Goal: Register for event/course

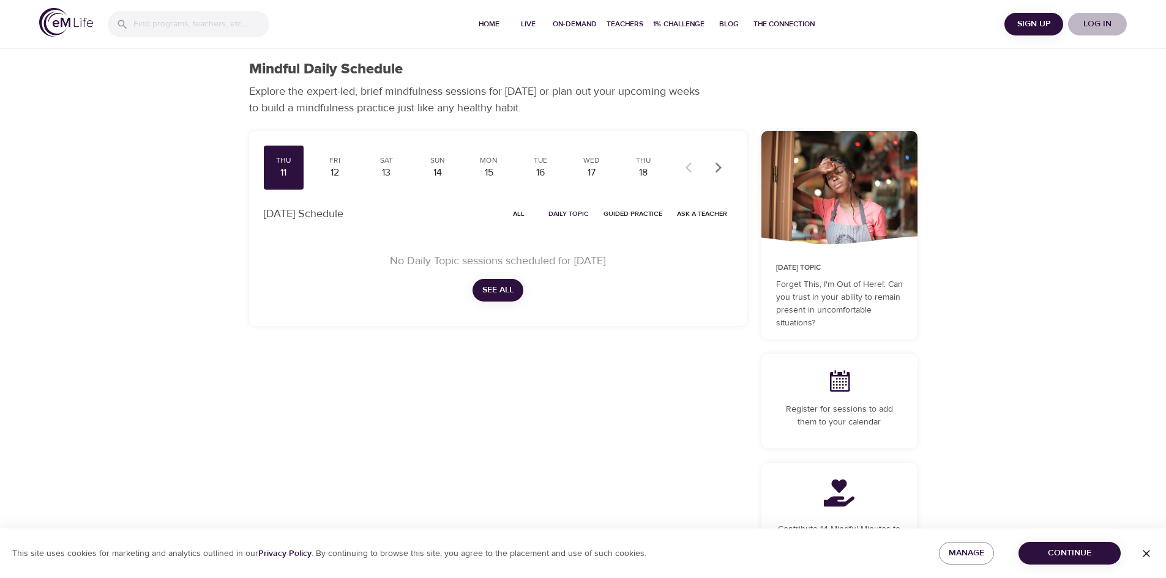
click at [1102, 23] on span "Log in" at bounding box center [1097, 24] width 49 height 15
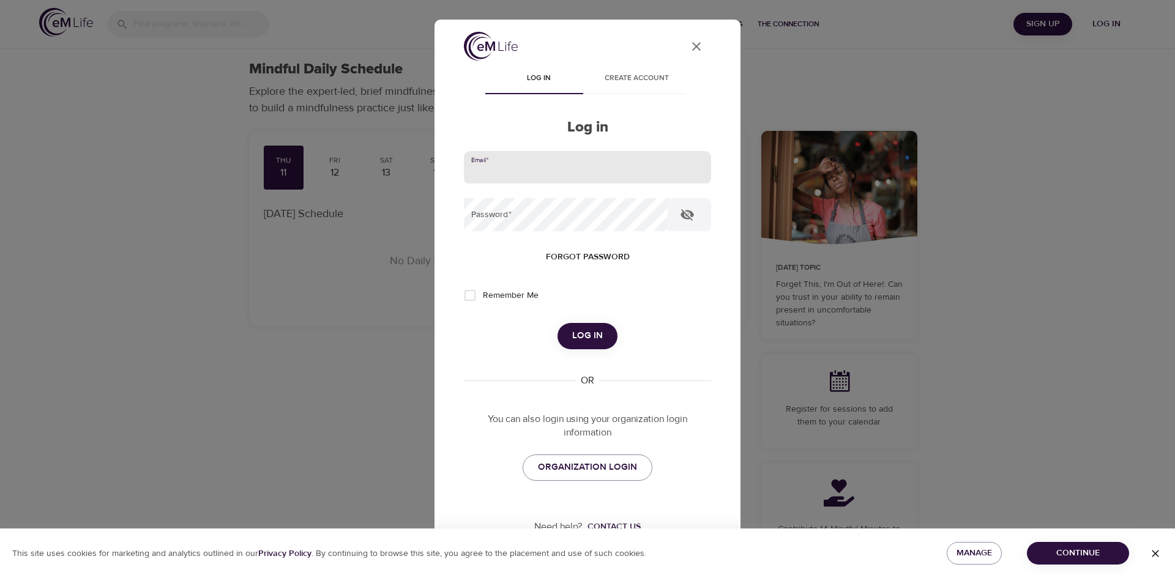
click at [649, 169] on input "email" at bounding box center [587, 167] width 247 height 33
type input "[PERSON_NAME][EMAIL_ADDRESS][PERSON_NAME][DOMAIN_NAME]"
click at [558, 323] on button "Log in" at bounding box center [588, 336] width 60 height 26
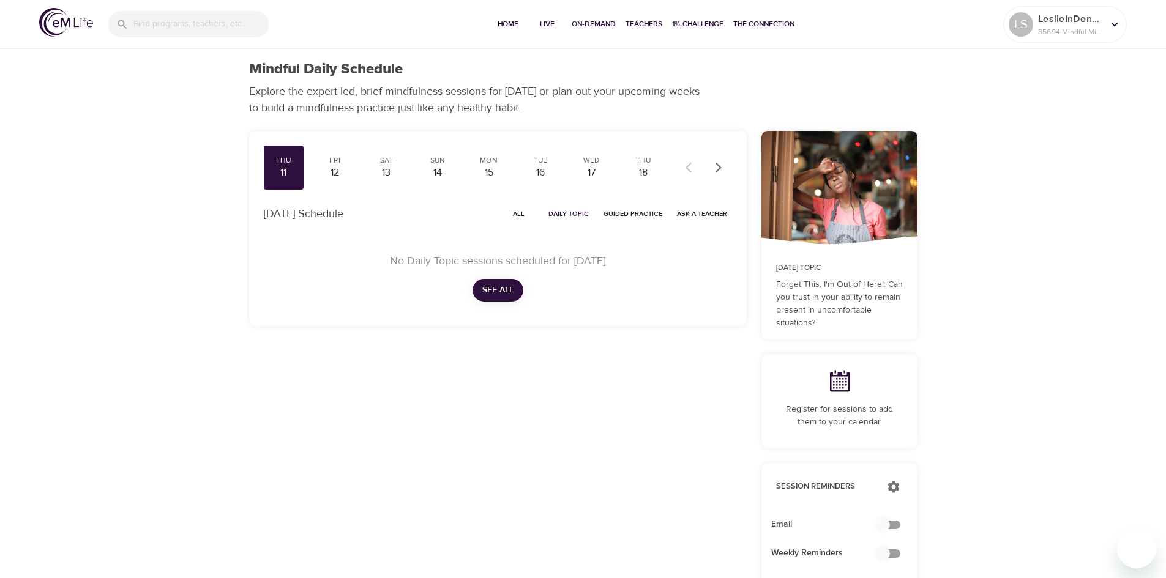
checkbox input "true"
click at [506, 25] on span "Home" at bounding box center [507, 24] width 29 height 13
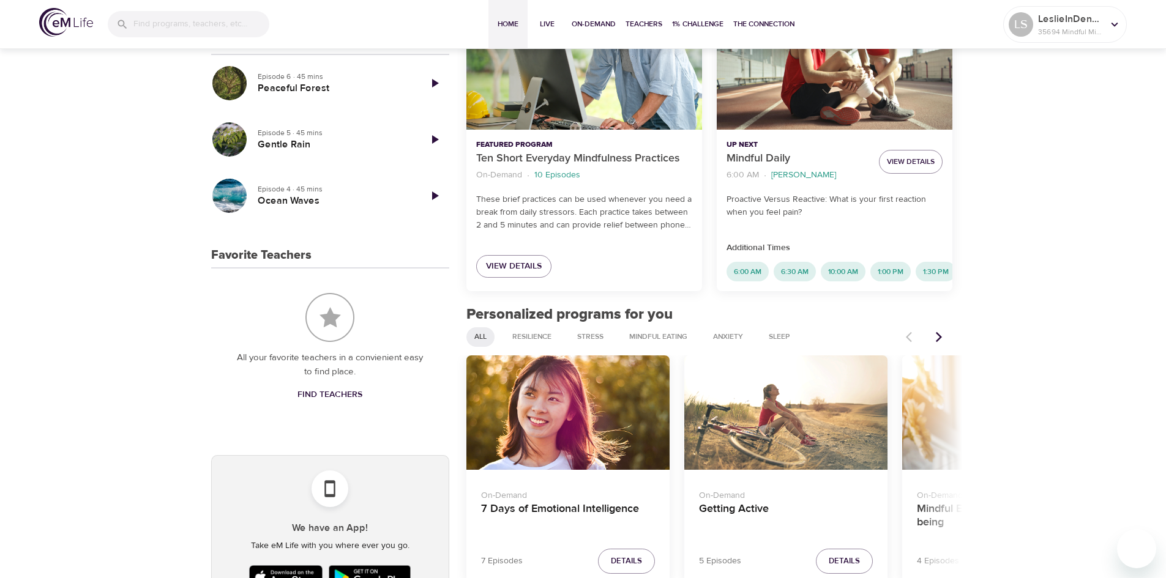
scroll to position [392, 0]
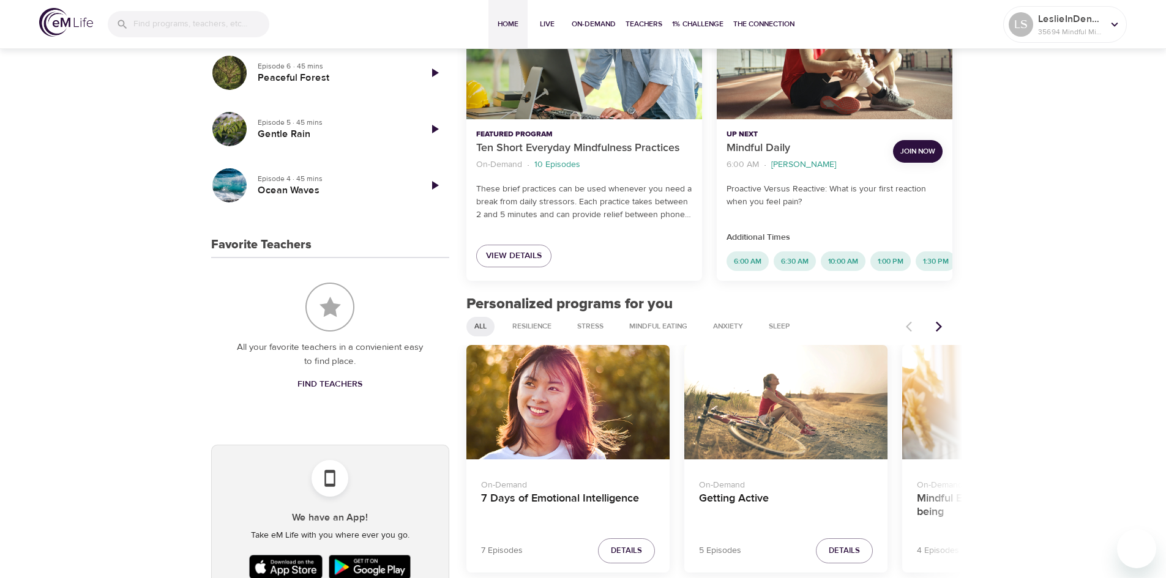
click at [911, 152] on span "Join Now" at bounding box center [917, 151] width 35 height 13
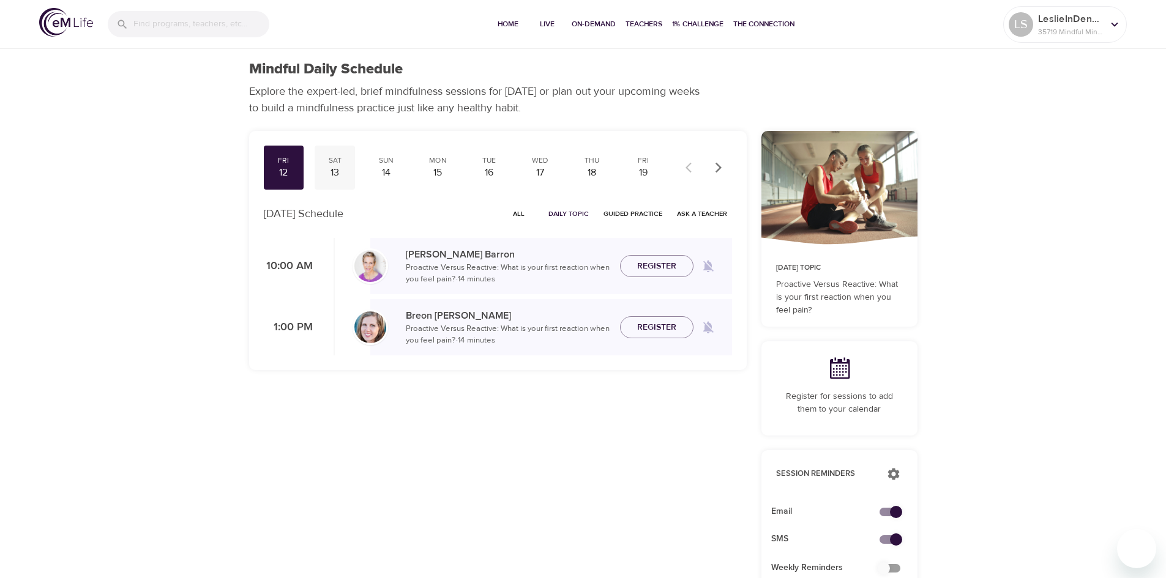
click at [337, 168] on div "13" at bounding box center [334, 173] width 31 height 14
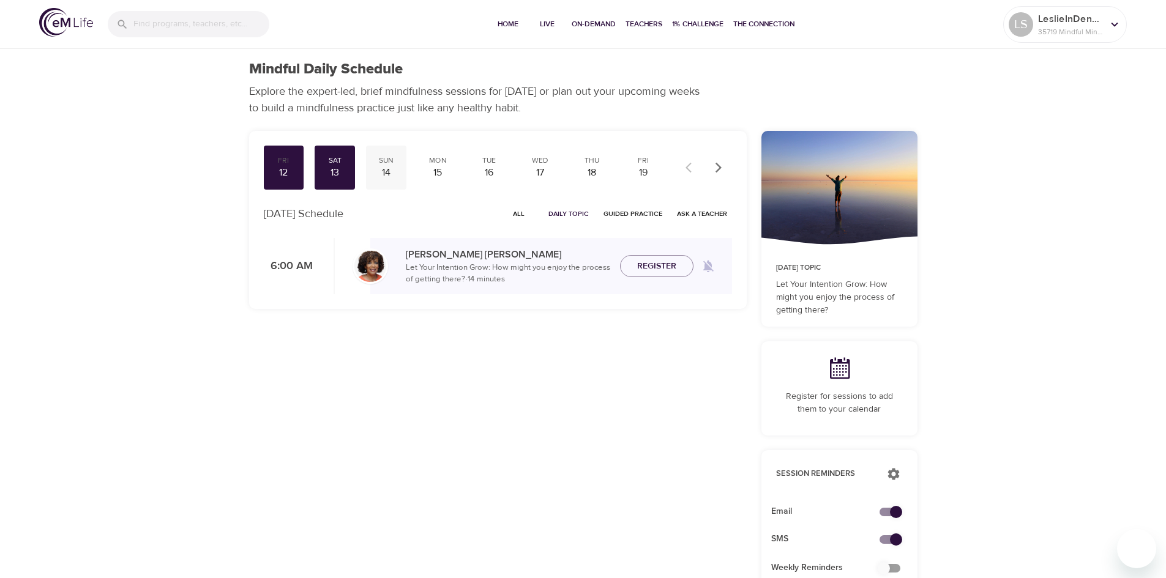
click at [389, 168] on div "14" at bounding box center [386, 173] width 31 height 14
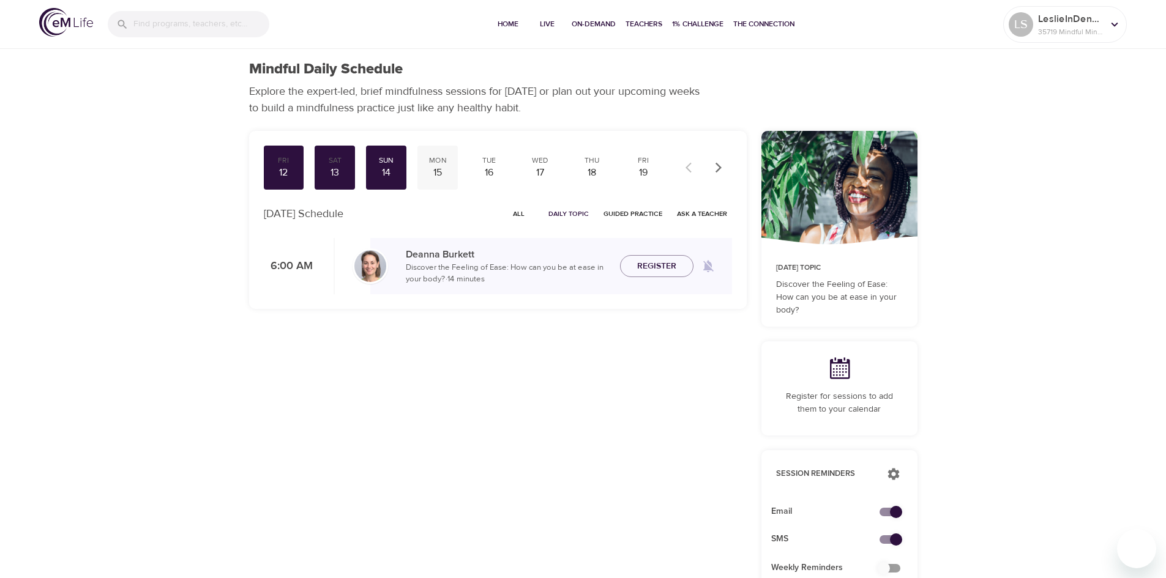
click at [440, 172] on div "15" at bounding box center [437, 173] width 31 height 14
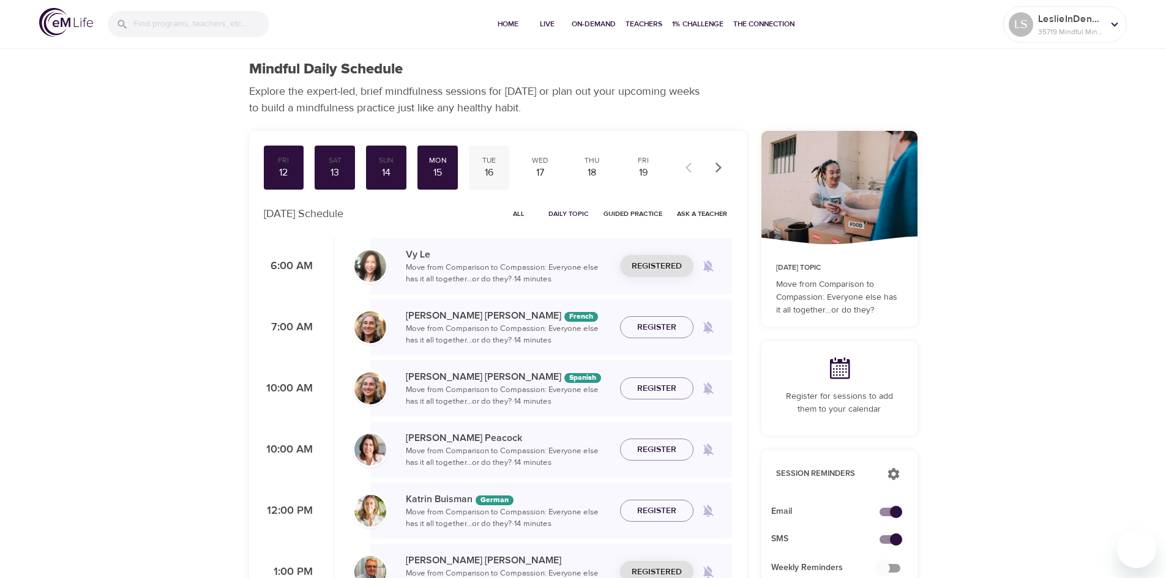
click at [490, 168] on div "16" at bounding box center [489, 173] width 31 height 14
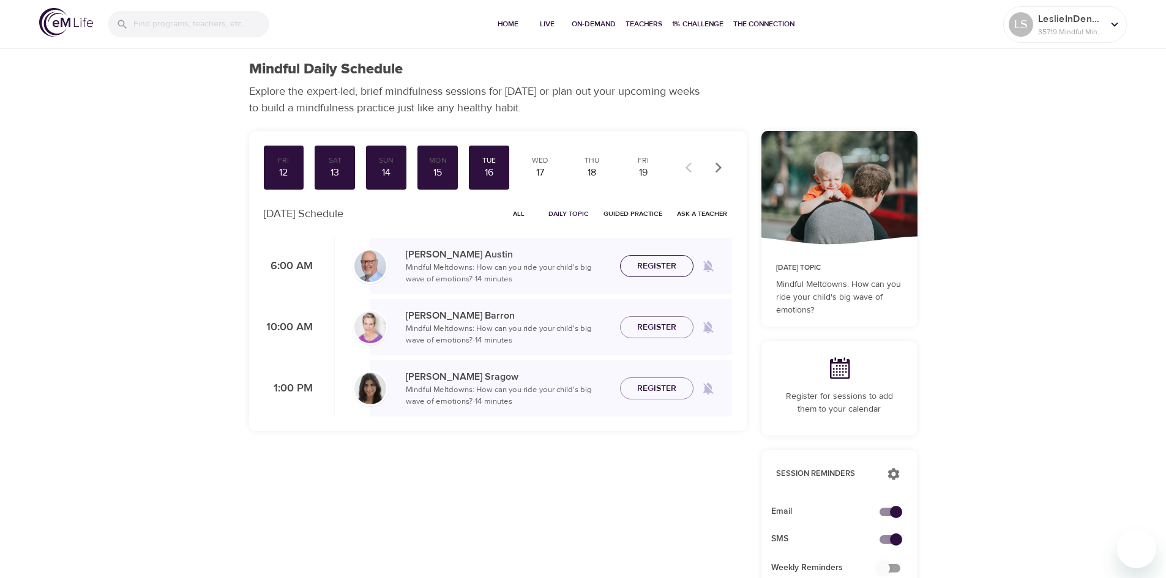
click at [667, 269] on span "Register" at bounding box center [656, 266] width 39 height 15
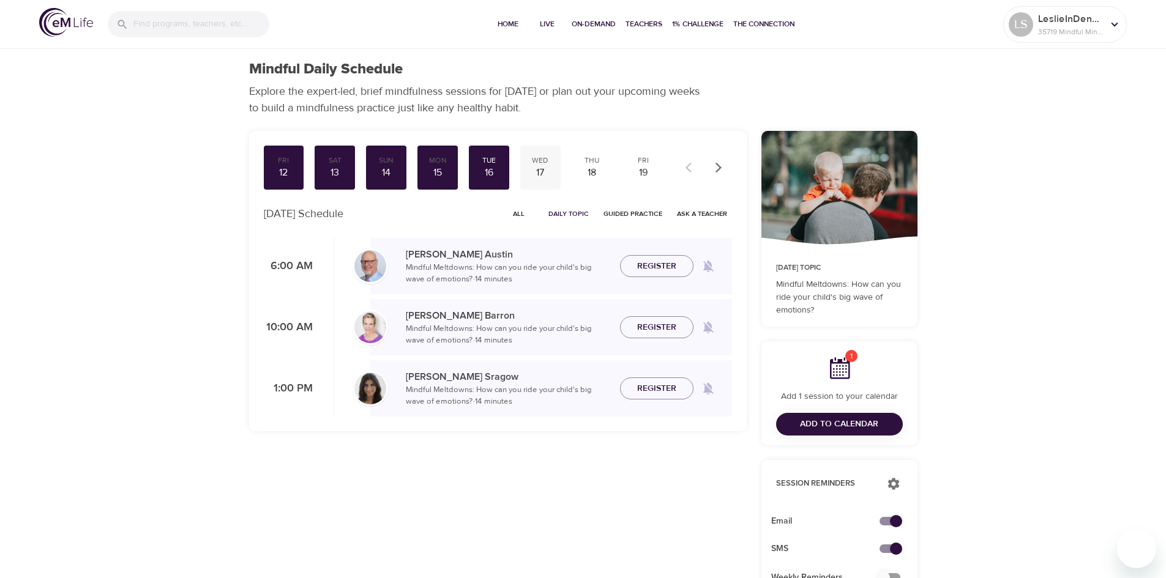
click at [541, 174] on div "17" at bounding box center [540, 173] width 31 height 14
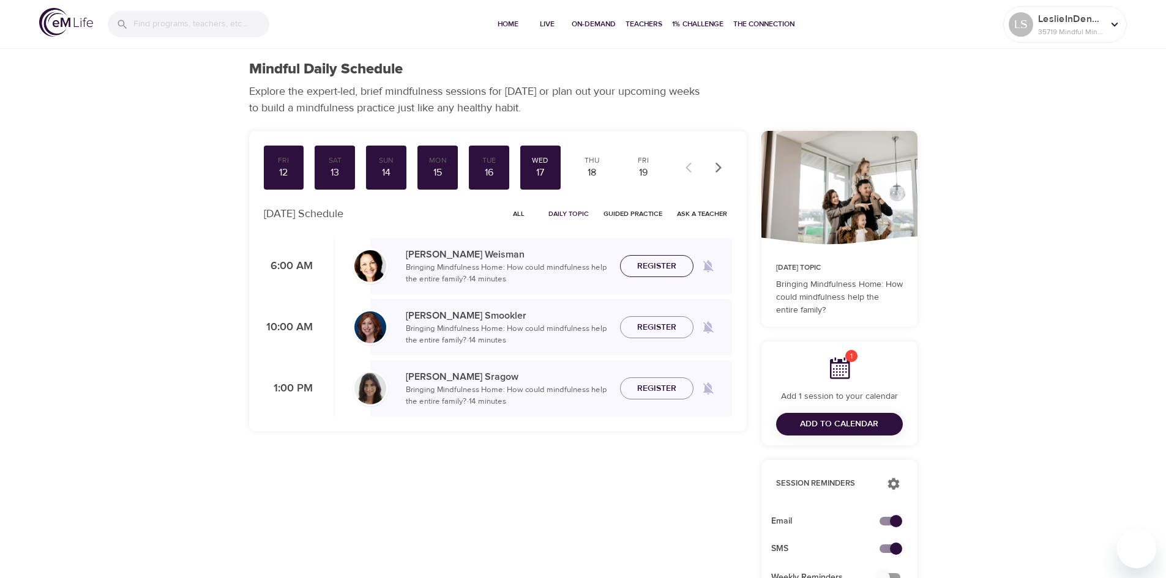
click at [662, 268] on span "Register" at bounding box center [656, 266] width 39 height 15
click at [657, 323] on span "Register" at bounding box center [656, 327] width 39 height 15
click at [593, 173] on div "18" at bounding box center [592, 173] width 31 height 14
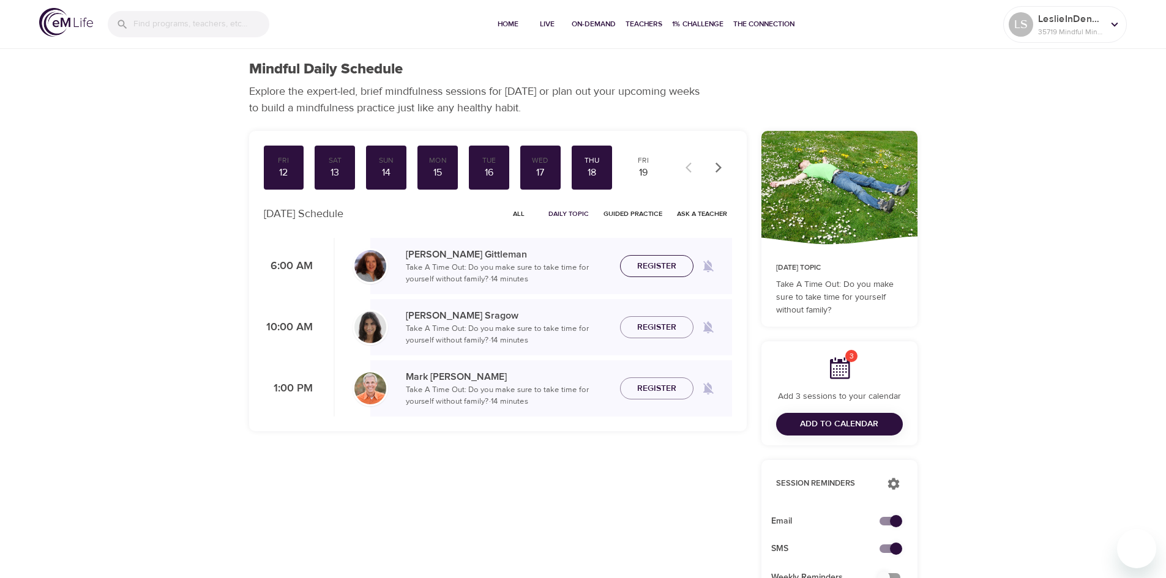
click at [677, 265] on span "Register" at bounding box center [657, 266] width 54 height 15
click at [665, 385] on span "Register" at bounding box center [656, 388] width 39 height 15
click at [642, 168] on div "19" at bounding box center [643, 173] width 31 height 14
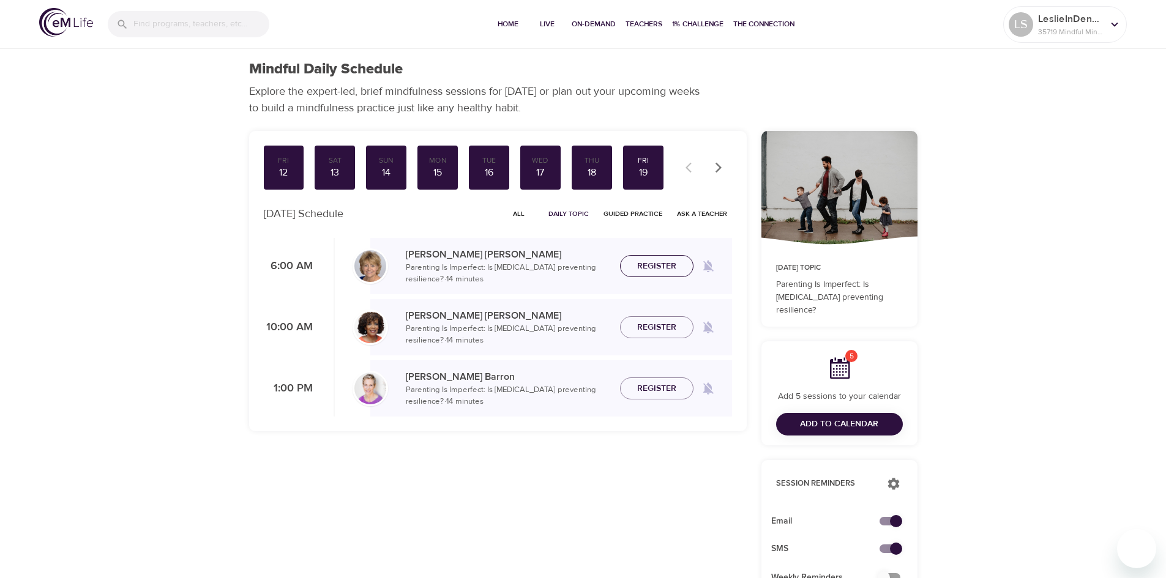
click at [660, 266] on span "Register" at bounding box center [656, 266] width 39 height 15
click at [1114, 23] on icon at bounding box center [1114, 24] width 13 height 13
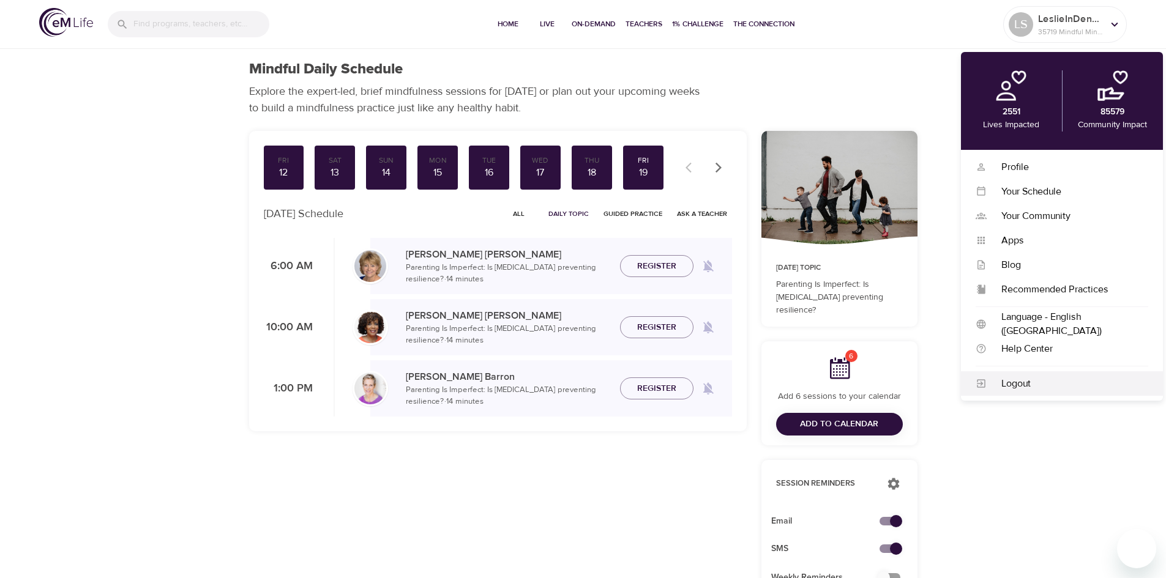
click at [1004, 385] on div "Logout" at bounding box center [1068, 384] width 162 height 14
